Goal: Task Accomplishment & Management: Manage account settings

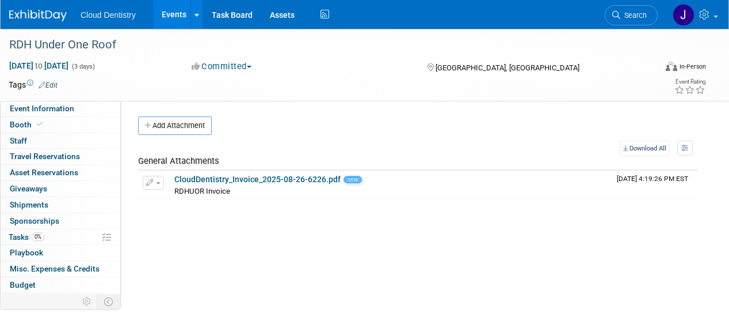
scroll to position [47, 0]
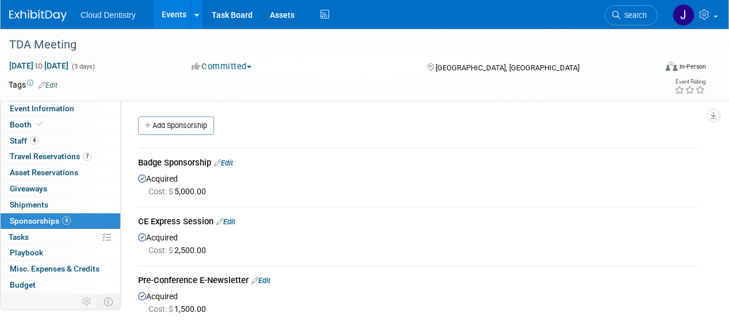
click at [170, 14] on link "Events" at bounding box center [174, 14] width 42 height 29
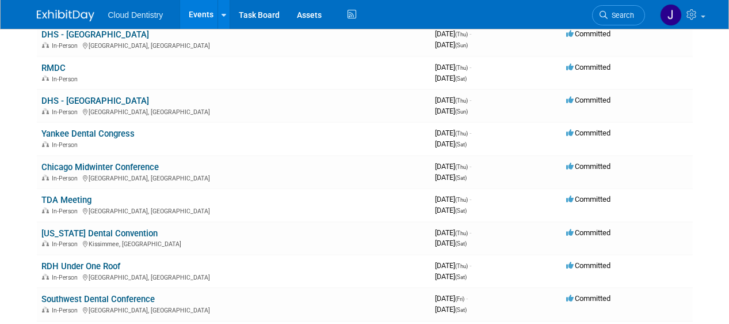
scroll to position [551, 0]
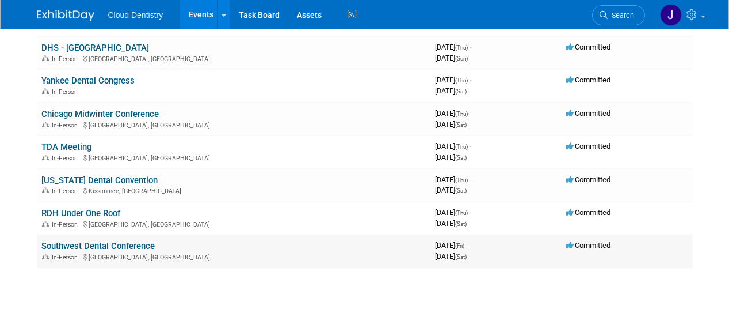
click at [112, 245] on link "Southwest Dental Conference" at bounding box center [97, 246] width 113 height 10
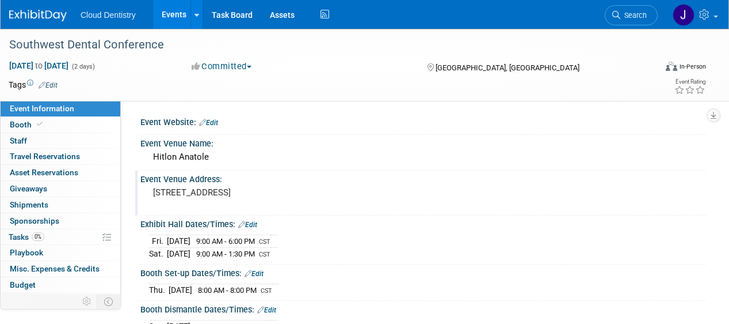
scroll to position [12, 0]
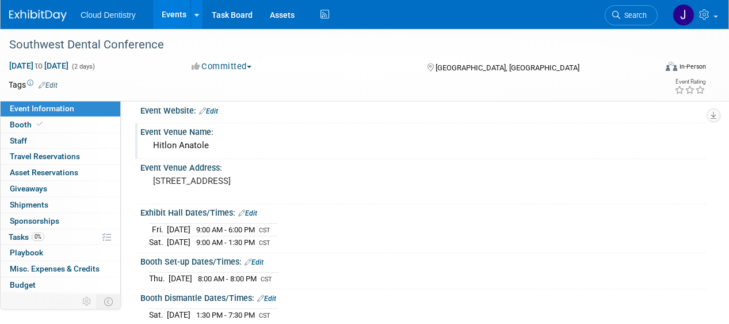
click at [173, 130] on div "Event Venue Name:" at bounding box center [423, 130] width 566 height 14
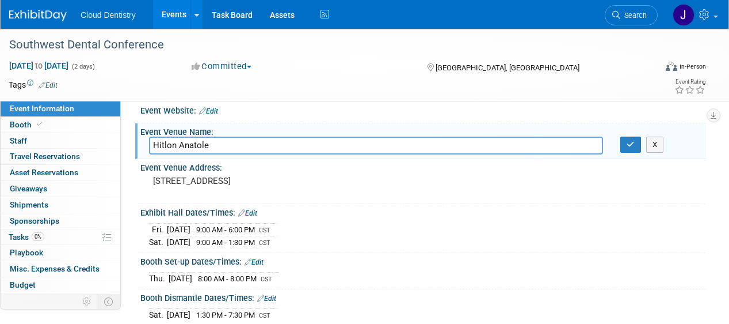
click at [174, 146] on input "Hitlon Anatole" at bounding box center [376, 145] width 454 height 18
type input "Hilton Anatole"
click at [629, 152] on button "button" at bounding box center [631, 144] width 21 height 16
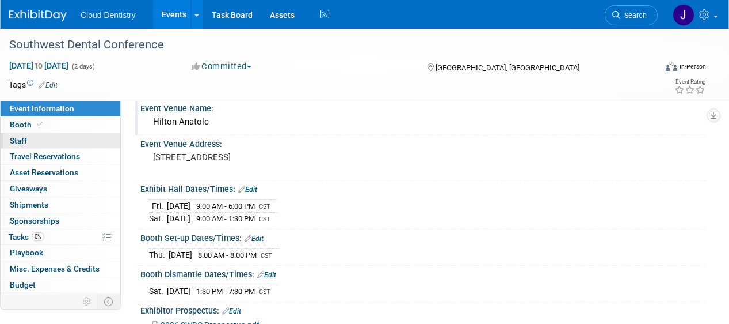
scroll to position [33, 0]
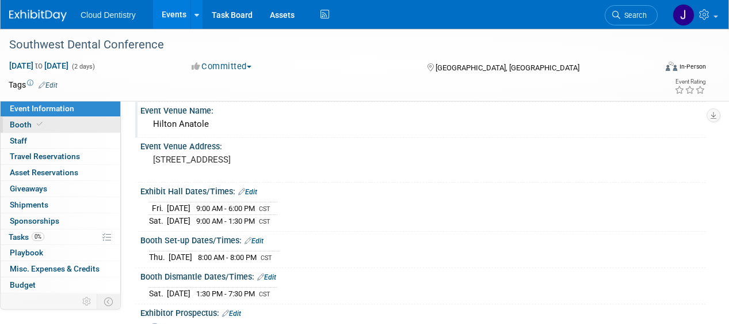
click at [61, 130] on link "Booth" at bounding box center [61, 125] width 120 height 16
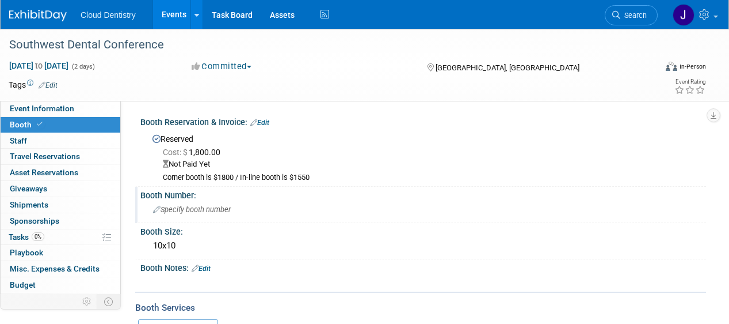
click at [196, 214] on div "Specify booth number" at bounding box center [423, 209] width 549 height 18
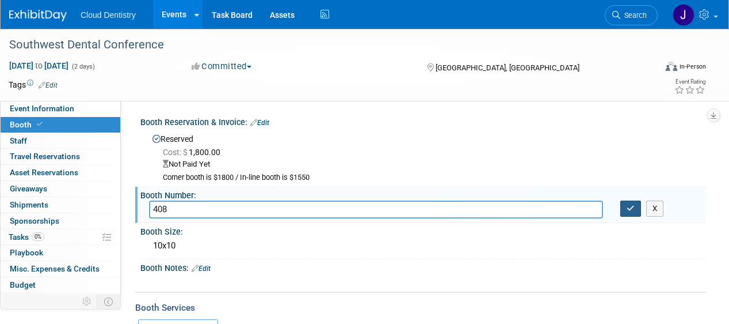
type input "408"
click at [635, 206] on button "button" at bounding box center [631, 208] width 21 height 16
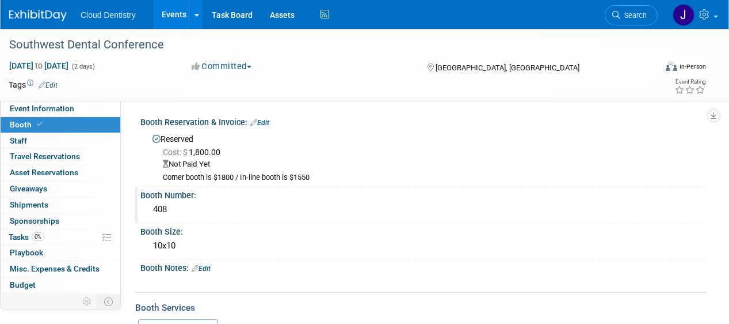
click at [215, 160] on div "Not Paid Yet" at bounding box center [430, 164] width 535 height 11
click at [266, 169] on div "Not Paid Yet" at bounding box center [430, 164] width 535 height 11
click at [265, 124] on link "Edit" at bounding box center [259, 123] width 19 height 8
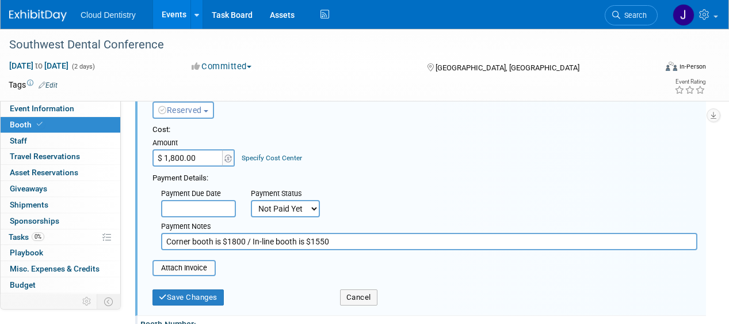
scroll to position [33, 0]
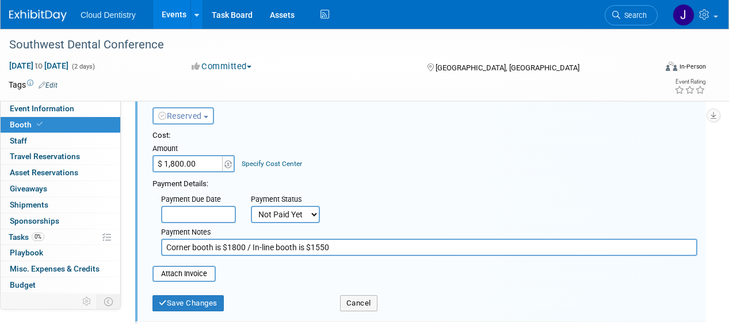
click at [270, 222] on select "Not Paid Yet Partially Paid Paid in Full" at bounding box center [285, 214] width 69 height 17
select select "2"
click at [251, 206] on select "Not Paid Yet Partially Paid Paid in Full" at bounding box center [285, 214] width 69 height 17
click at [365, 212] on input "text" at bounding box center [374, 214] width 75 height 17
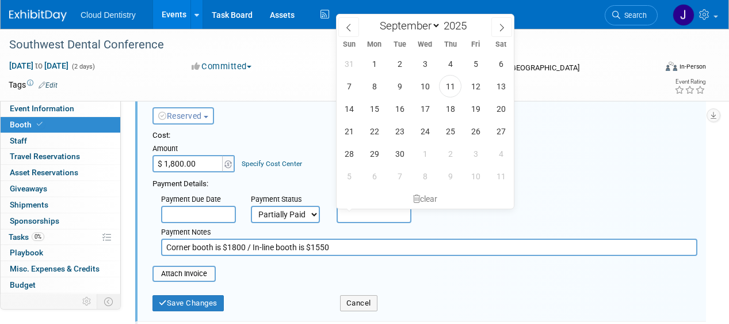
click at [214, 223] on div "Payment Notes Corner booth is $1800 / In-line booth is $1550" at bounding box center [430, 239] width 554 height 33
click at [363, 216] on input "text" at bounding box center [374, 214] width 75 height 17
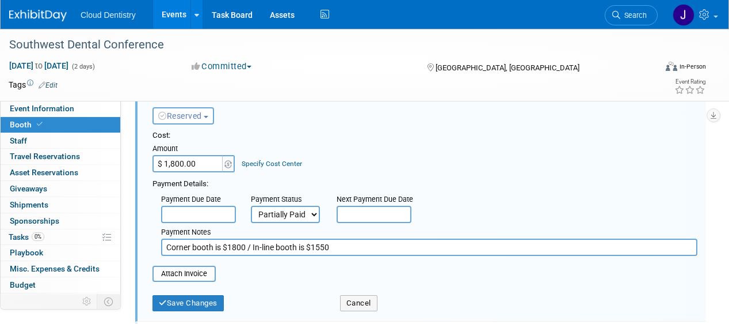
click at [292, 185] on div "Payment Details:" at bounding box center [425, 183] width 545 height 14
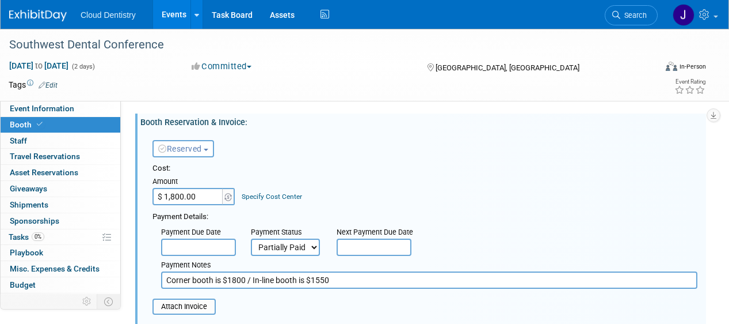
click at [288, 197] on link "Specify Cost Center" at bounding box center [272, 196] width 60 height 8
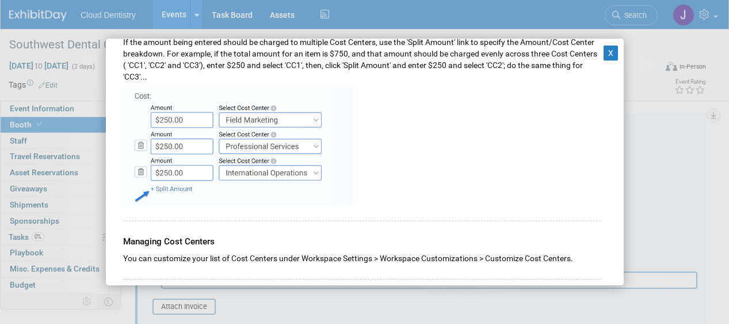
scroll to position [368, 0]
click at [616, 55] on button "X" at bounding box center [611, 52] width 15 height 15
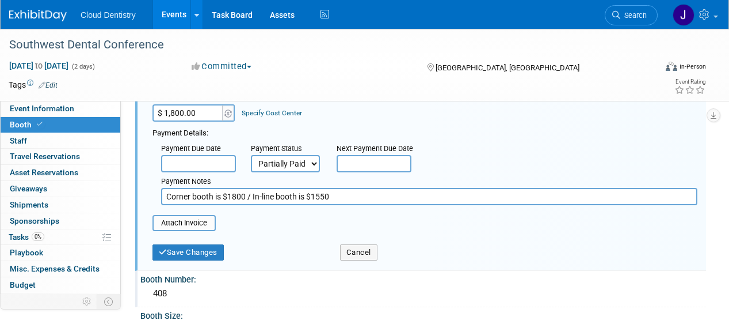
scroll to position [85, 0]
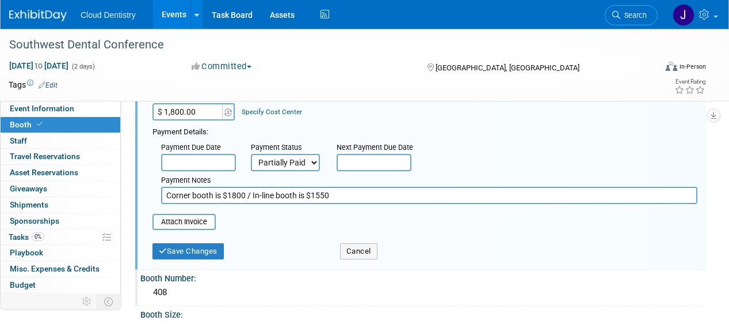
click at [363, 199] on input "Corner booth is $1800 / In-line booth is $1550" at bounding box center [429, 195] width 537 height 17
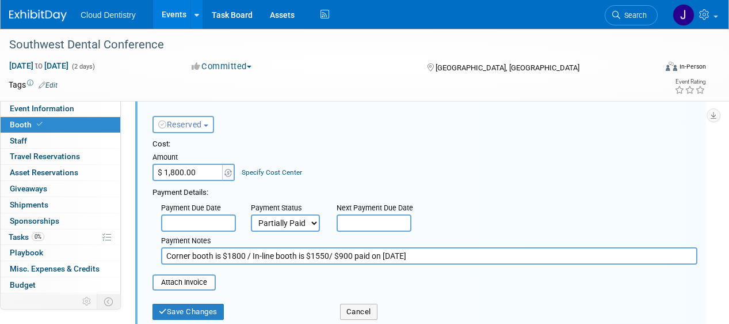
scroll to position [47, 0]
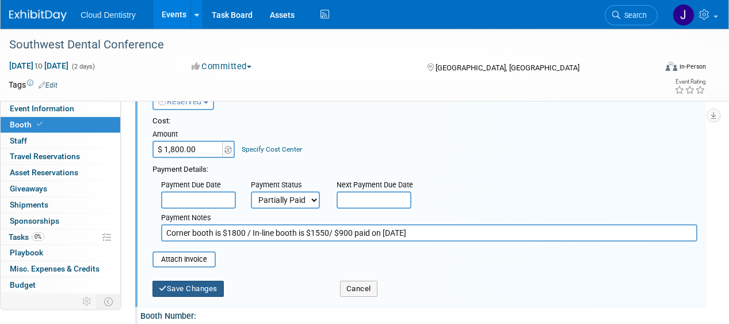
type input "Corner booth is $1800 / In-line booth is $1550/ $900 paid on 9/9/25"
click at [203, 288] on button "Save Changes" at bounding box center [188, 288] width 71 height 16
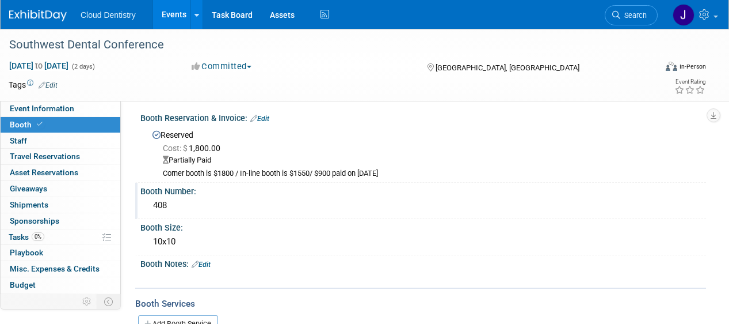
scroll to position [5, 0]
